Goal: Information Seeking & Learning: Learn about a topic

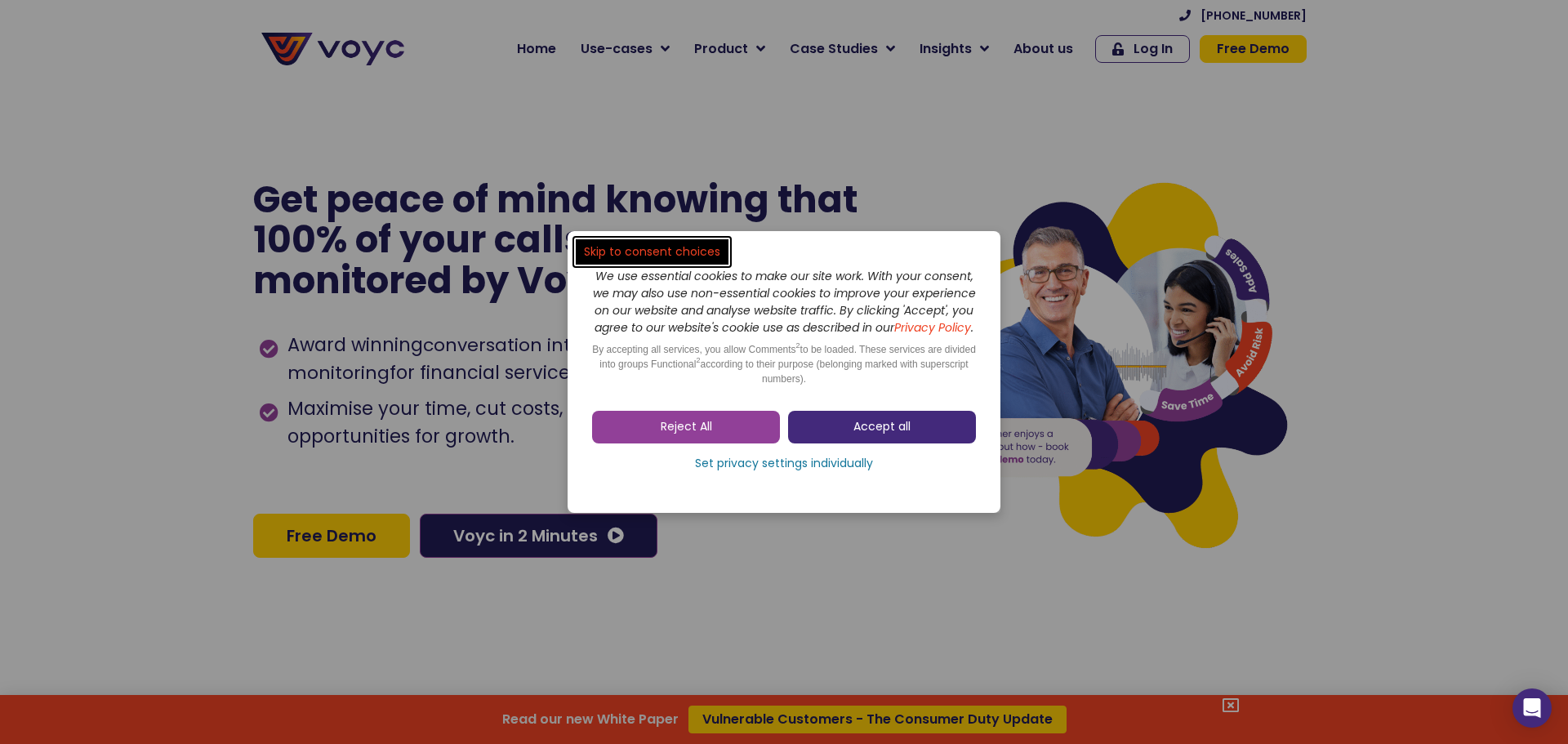
click at [940, 442] on link "Accept all" at bounding box center [882, 426] width 188 height 33
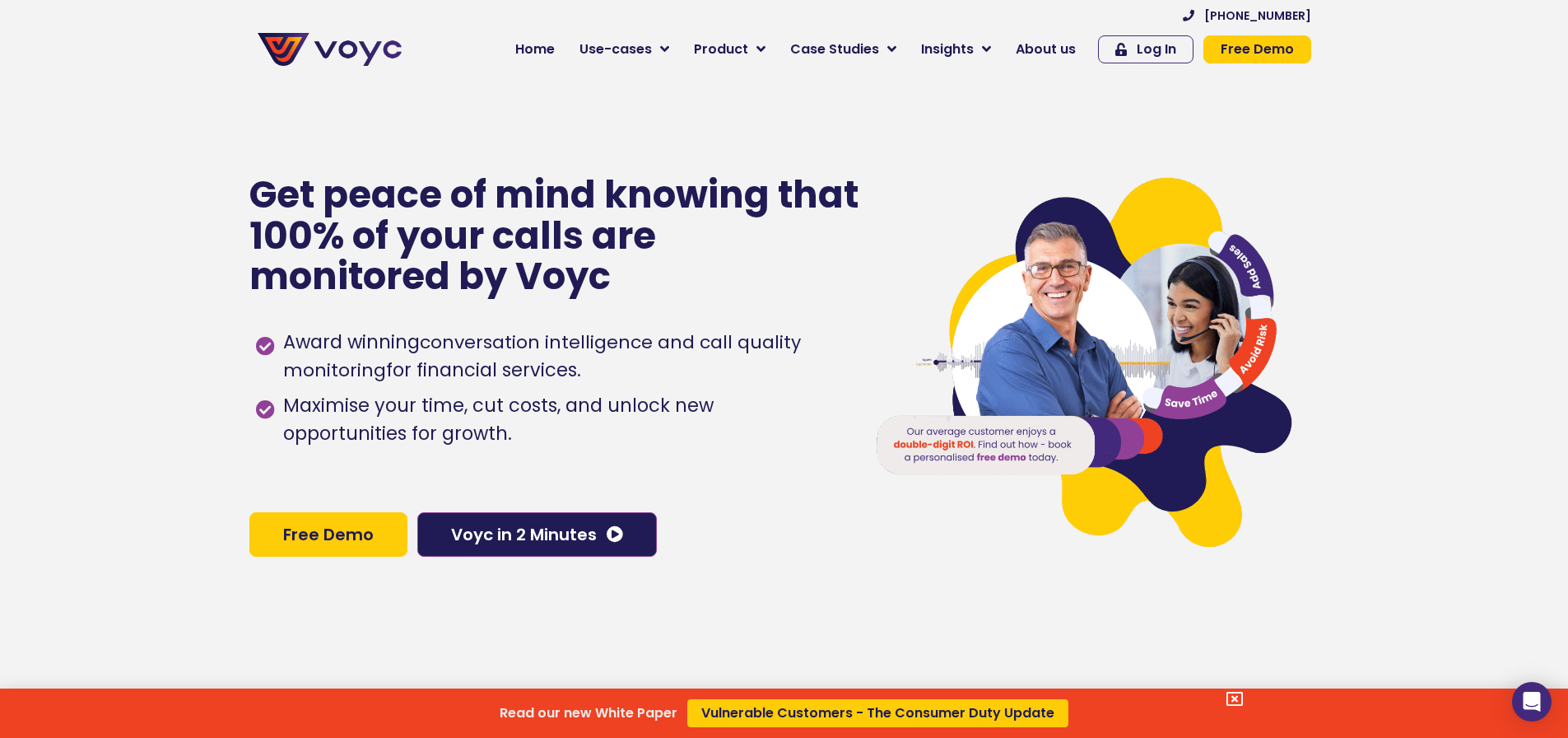
click at [657, 43] on div "Read our new White Paper Vulnerable Customers - The Consumer Duty Update" at bounding box center [784, 369] width 1568 height 738
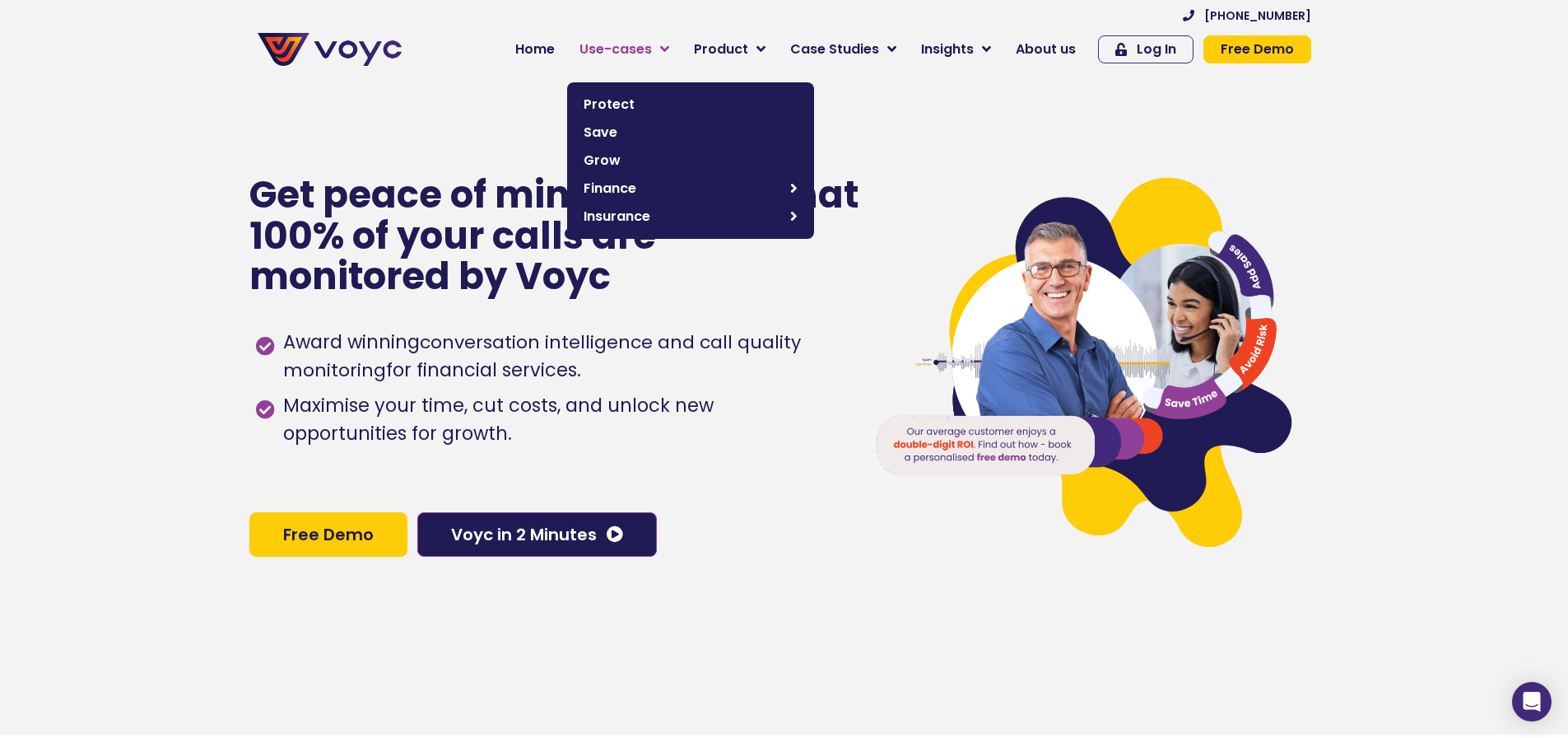
click at [652, 49] on span "Use-cases" at bounding box center [615, 49] width 72 height 20
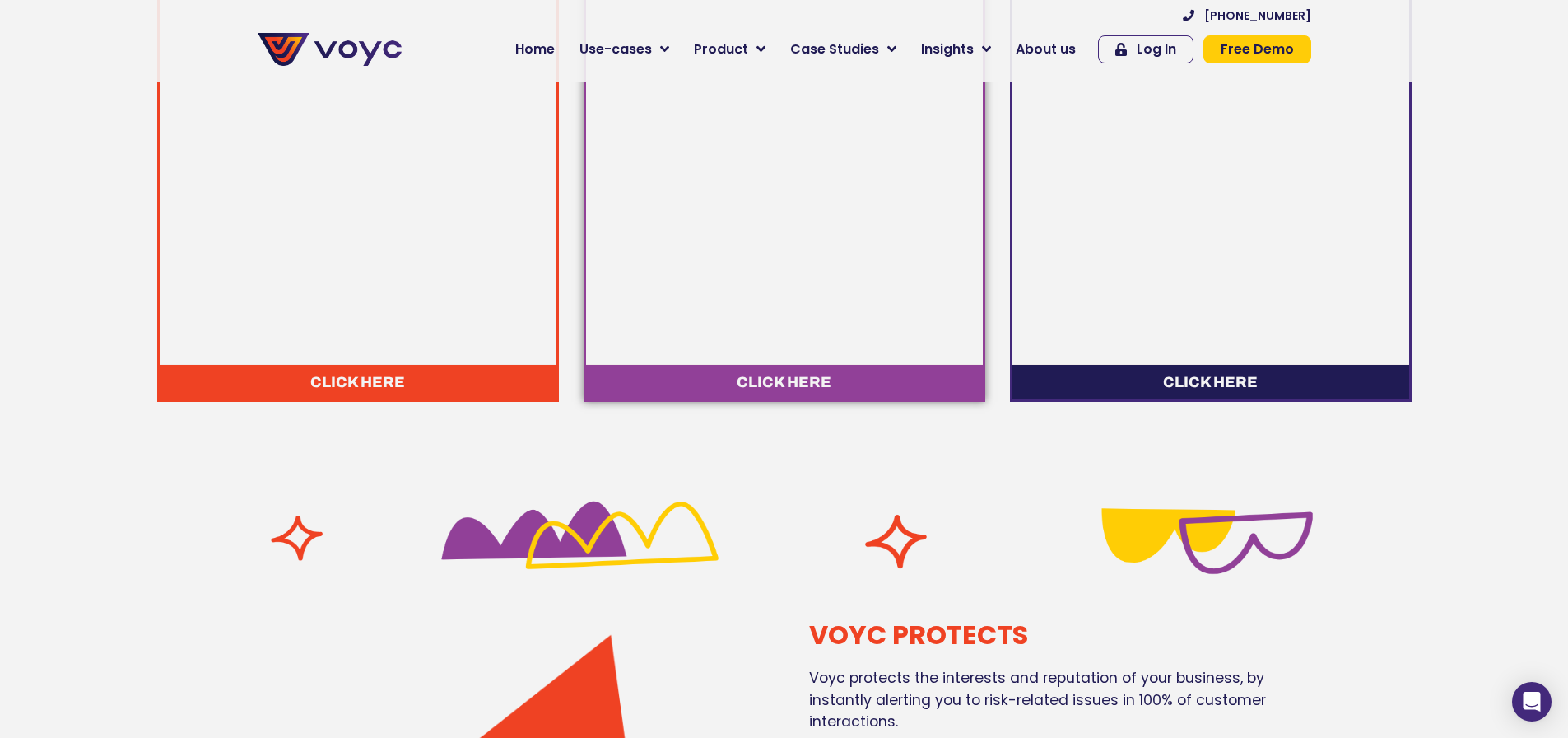
scroll to position [1153, 0]
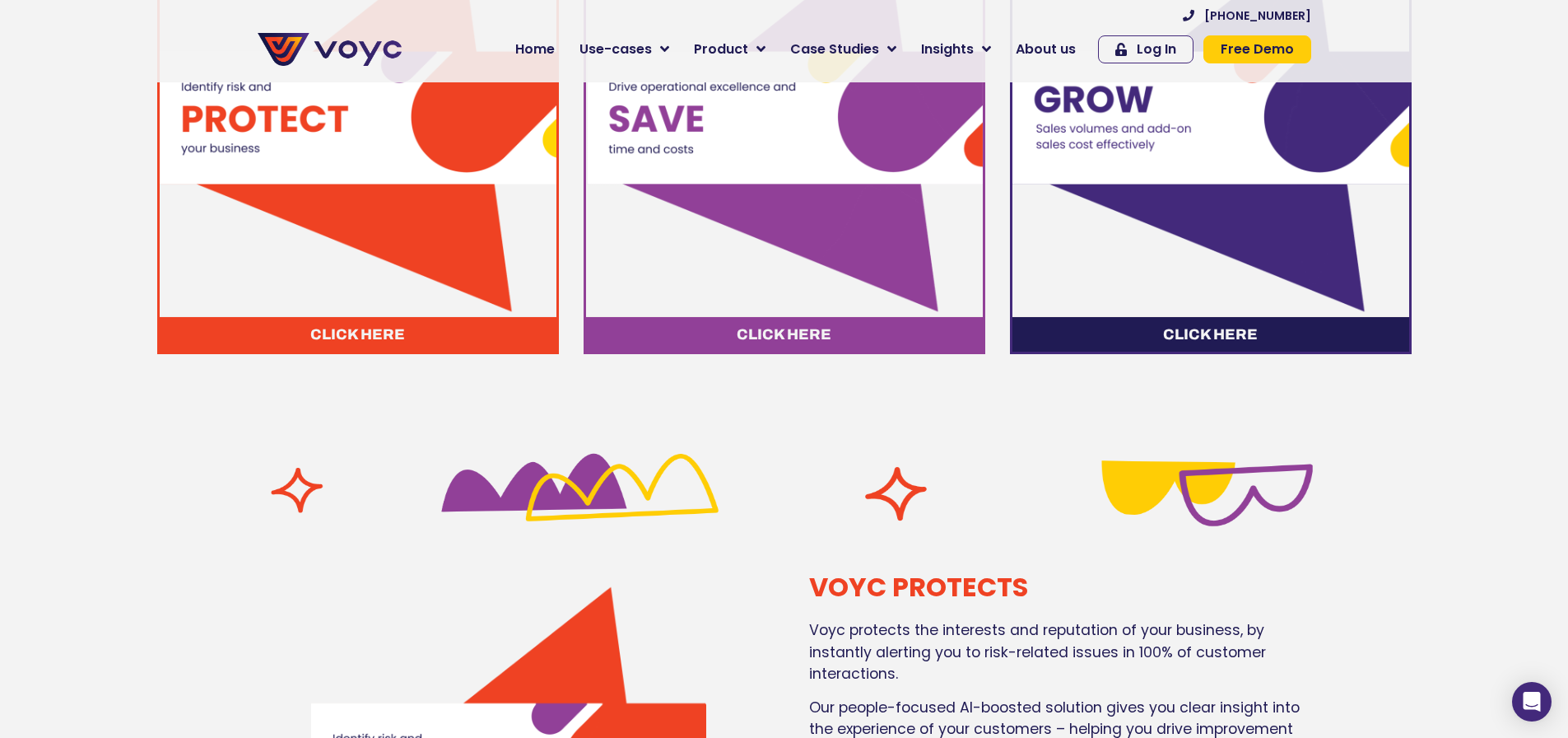
click at [500, 302] on img at bounding box center [359, 118] width 397 height 397
click at [350, 342] on span "Click here" at bounding box center [357, 334] width 95 height 15
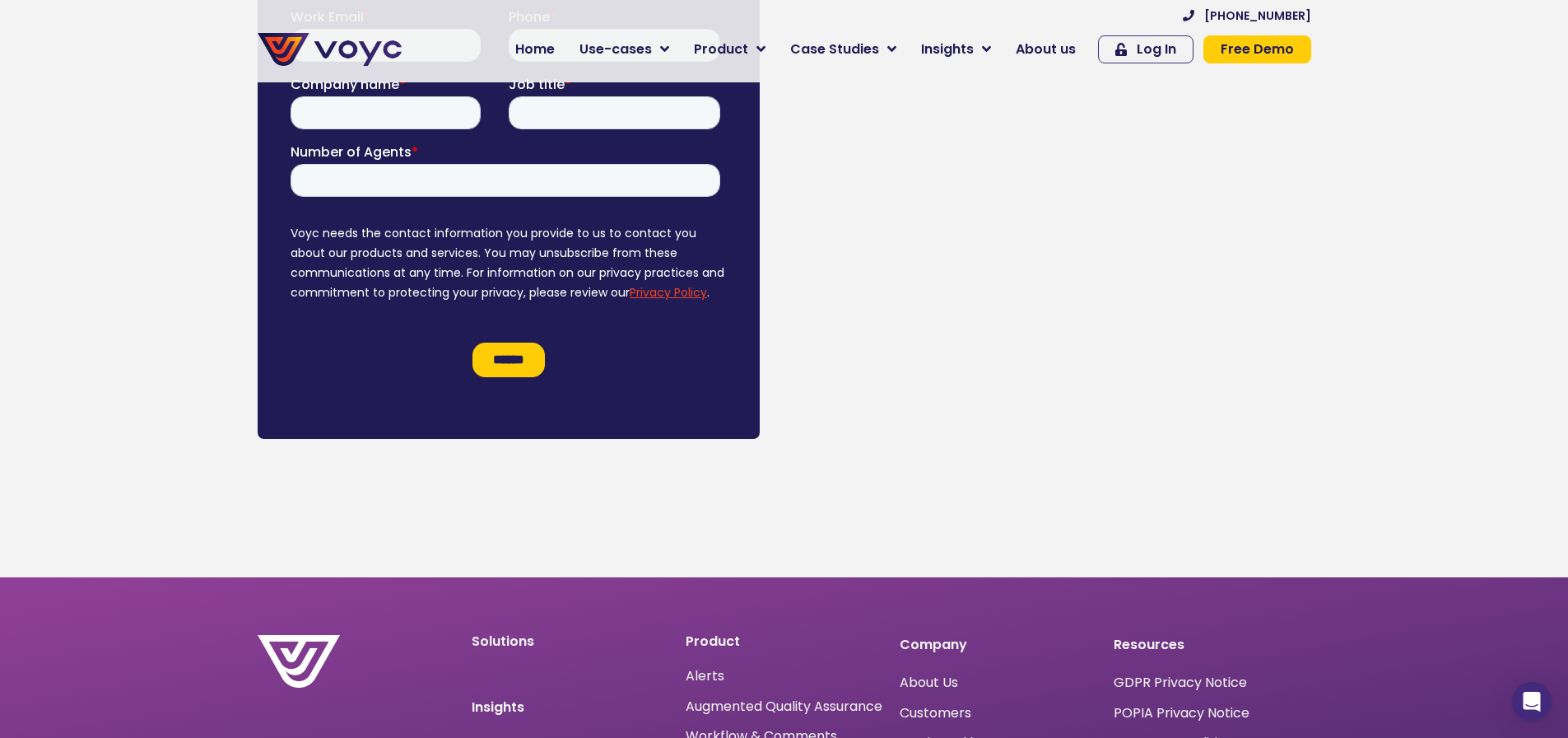
scroll to position [9476, 0]
